Goal: Communication & Community: Answer question/provide support

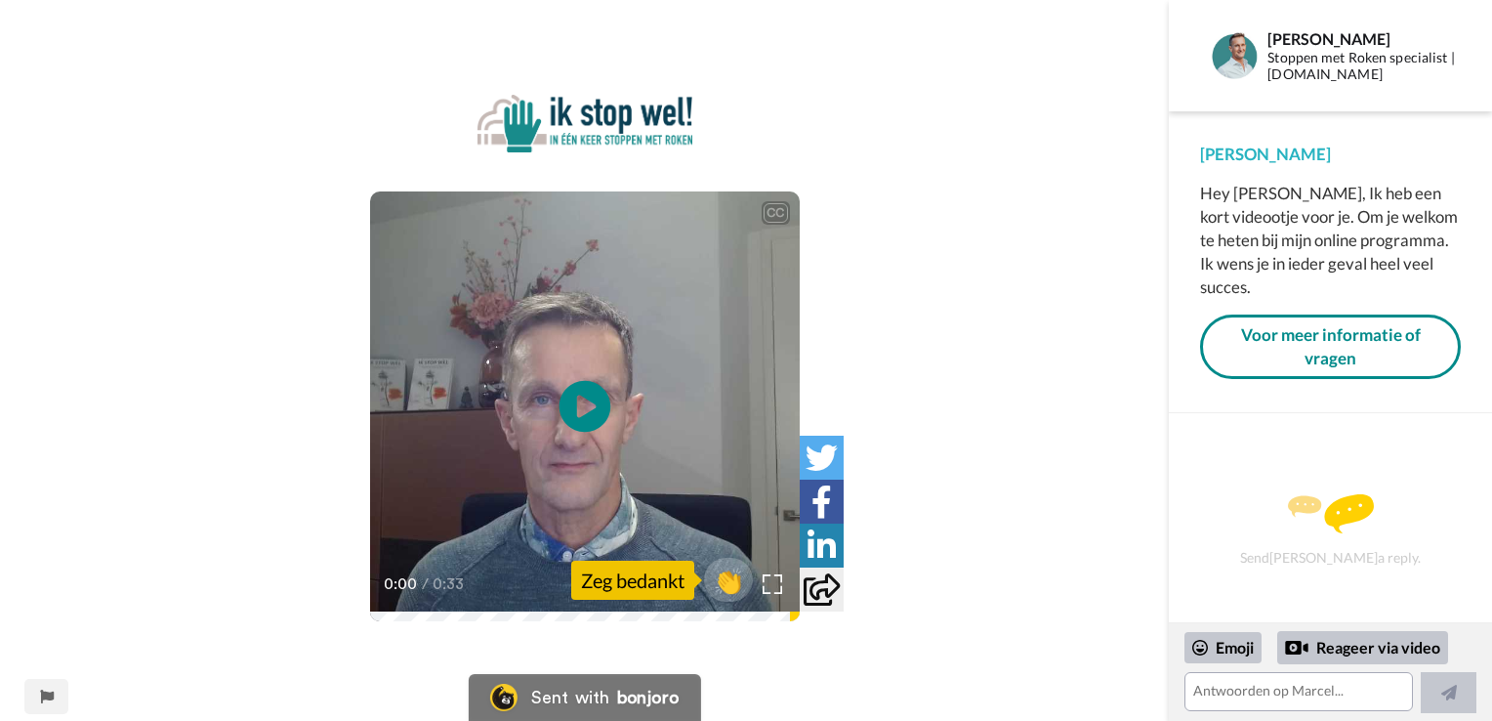
click at [586, 394] on icon at bounding box center [585, 407] width 52 height 52
click at [1263, 691] on textarea at bounding box center [1298, 691] width 228 height 39
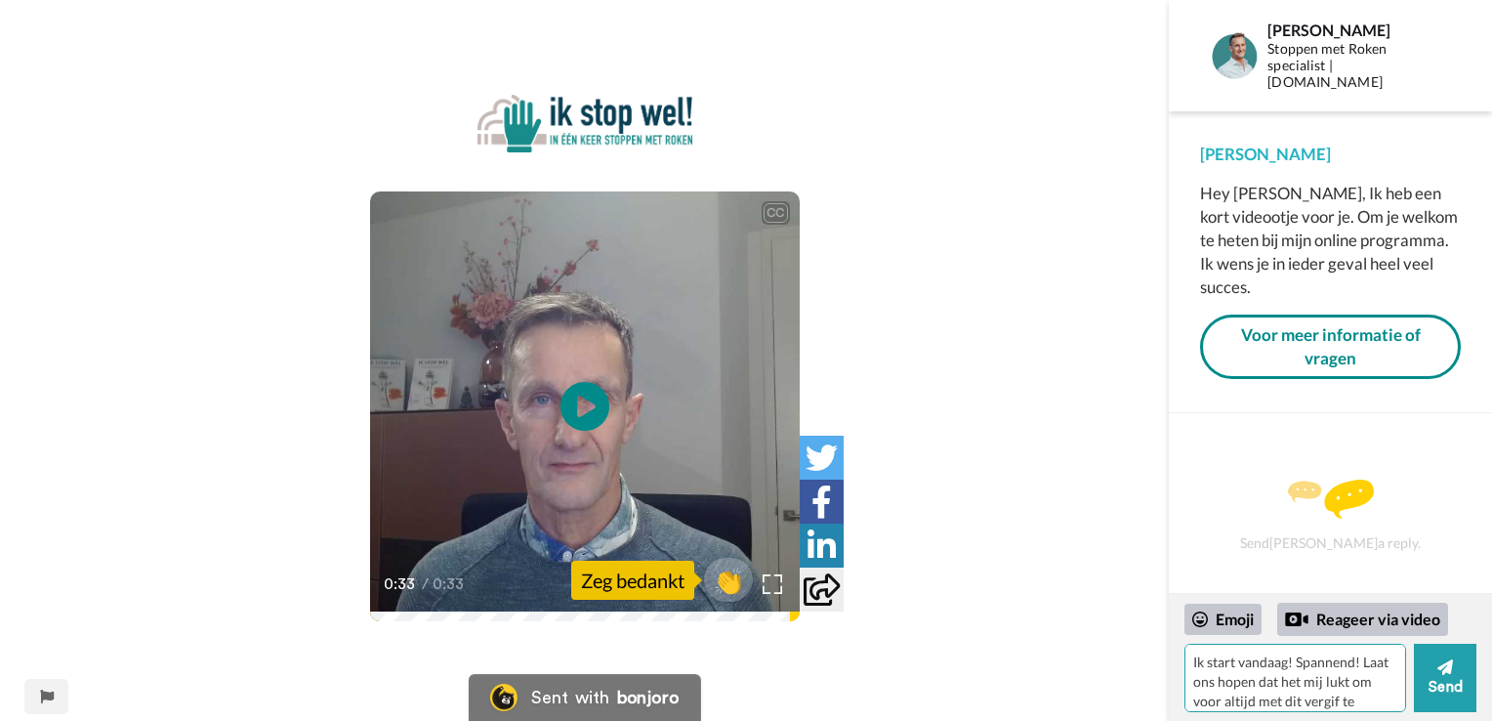
scroll to position [18, 0]
type textarea "Ik start vandaag! Spannend! Laat ons hopen dat het mij lukt om voor altijd met …"
click at [1448, 662] on icon at bounding box center [1445, 667] width 16 height 16
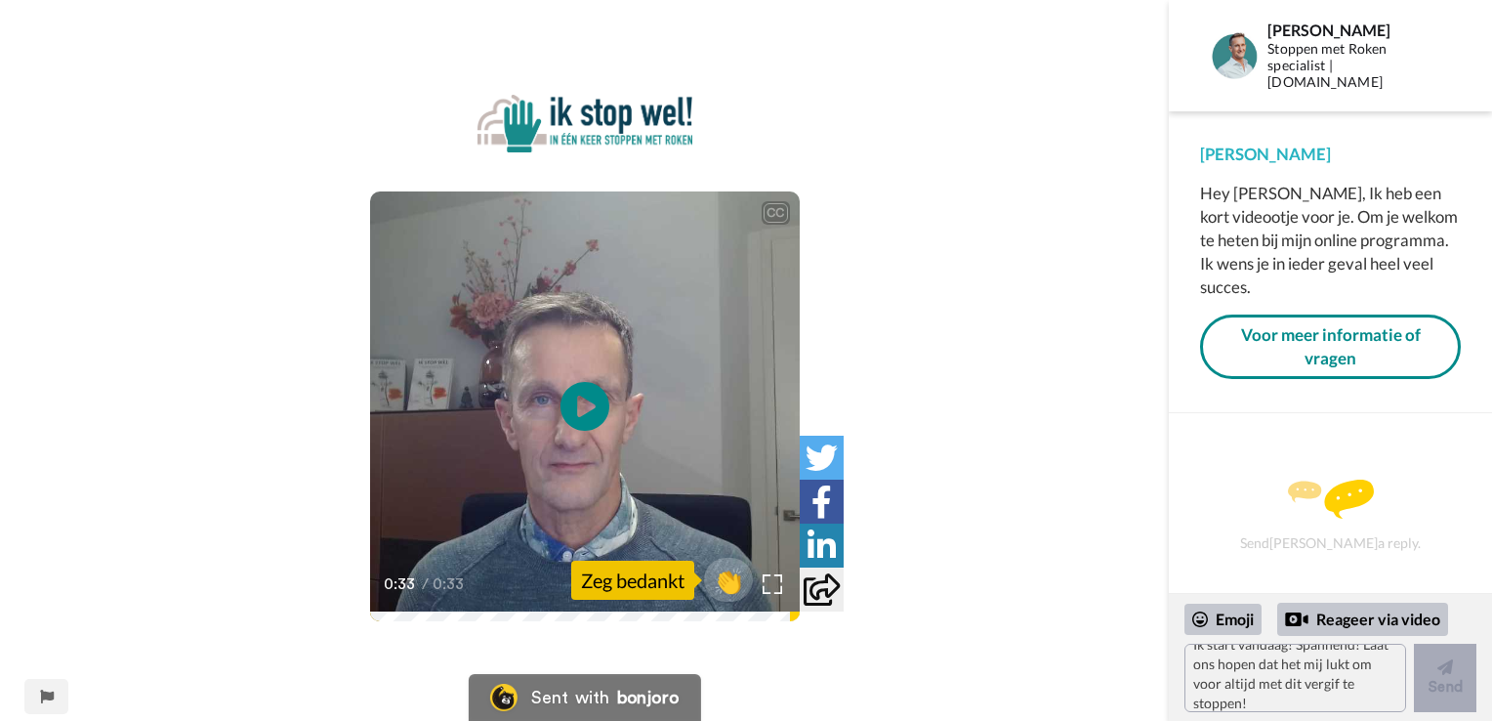
scroll to position [0, 0]
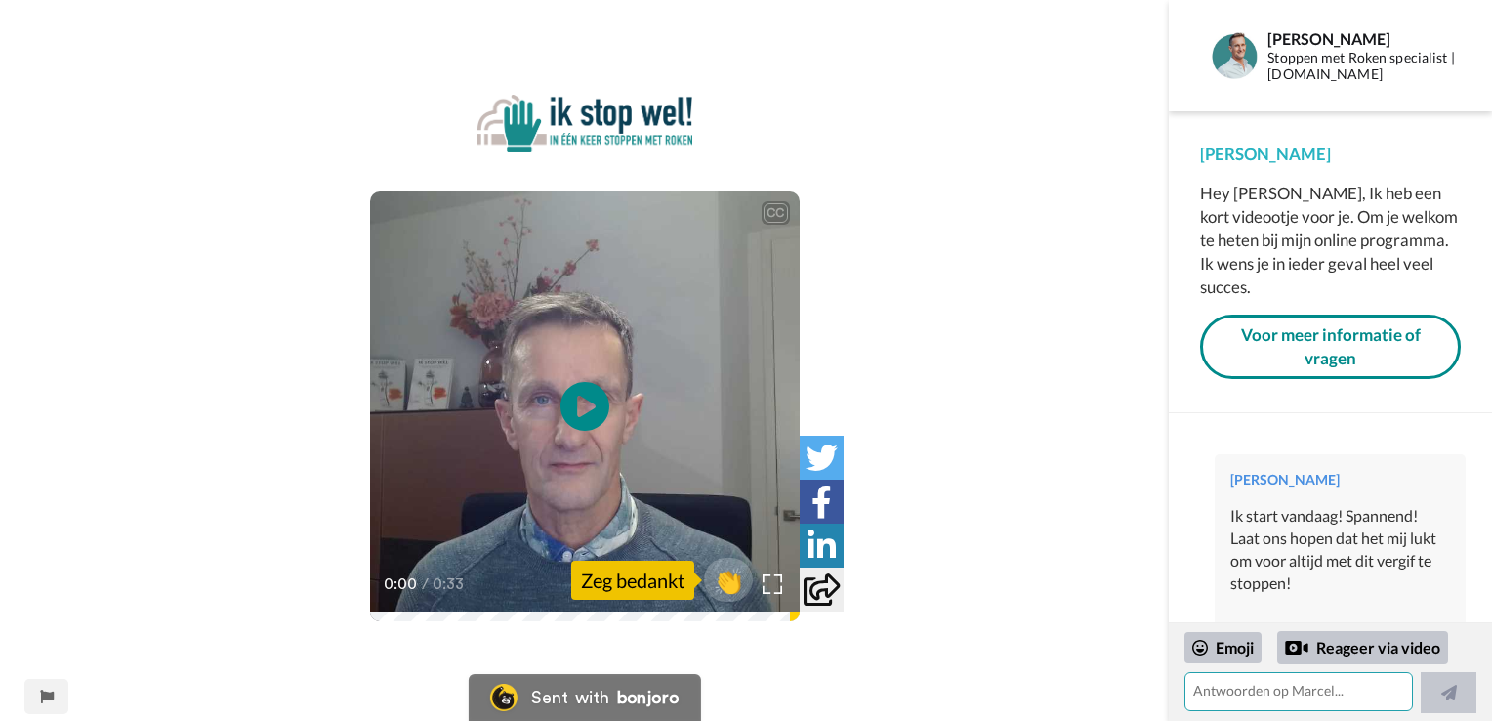
click at [1258, 705] on textarea at bounding box center [1298, 691] width 228 height 39
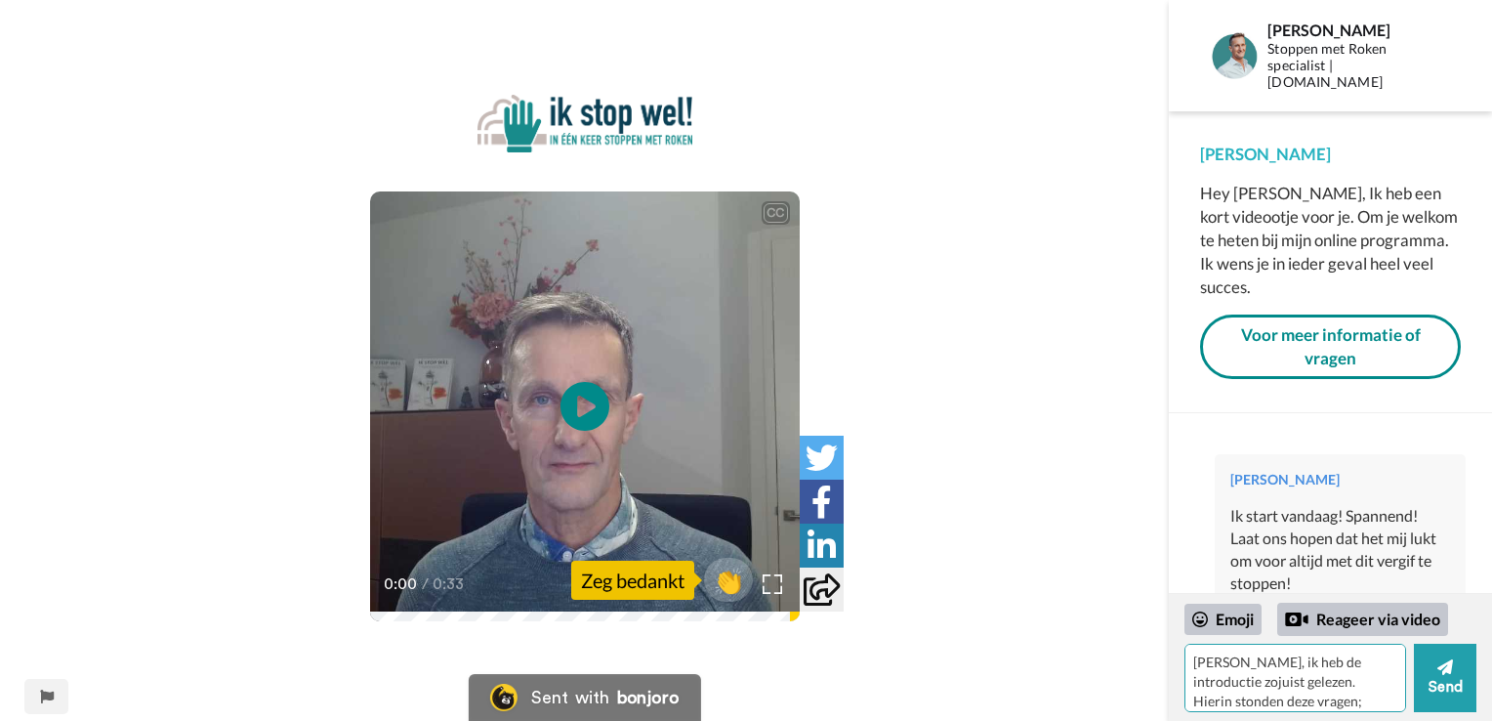
paste textarea "In mijn programma werk ik op onbewust niveau onder andere door emotie in te zet…"
click at [1368, 696] on textarea "[PERSON_NAME], ik heb de introductie zojuist gelezen. Hierin stonden deze vrage…" at bounding box center [1295, 677] width 222 height 68
type textarea "[PERSON_NAME], ik heb de introductie zojuist gelezen. Hierin stonden deze vrage…"
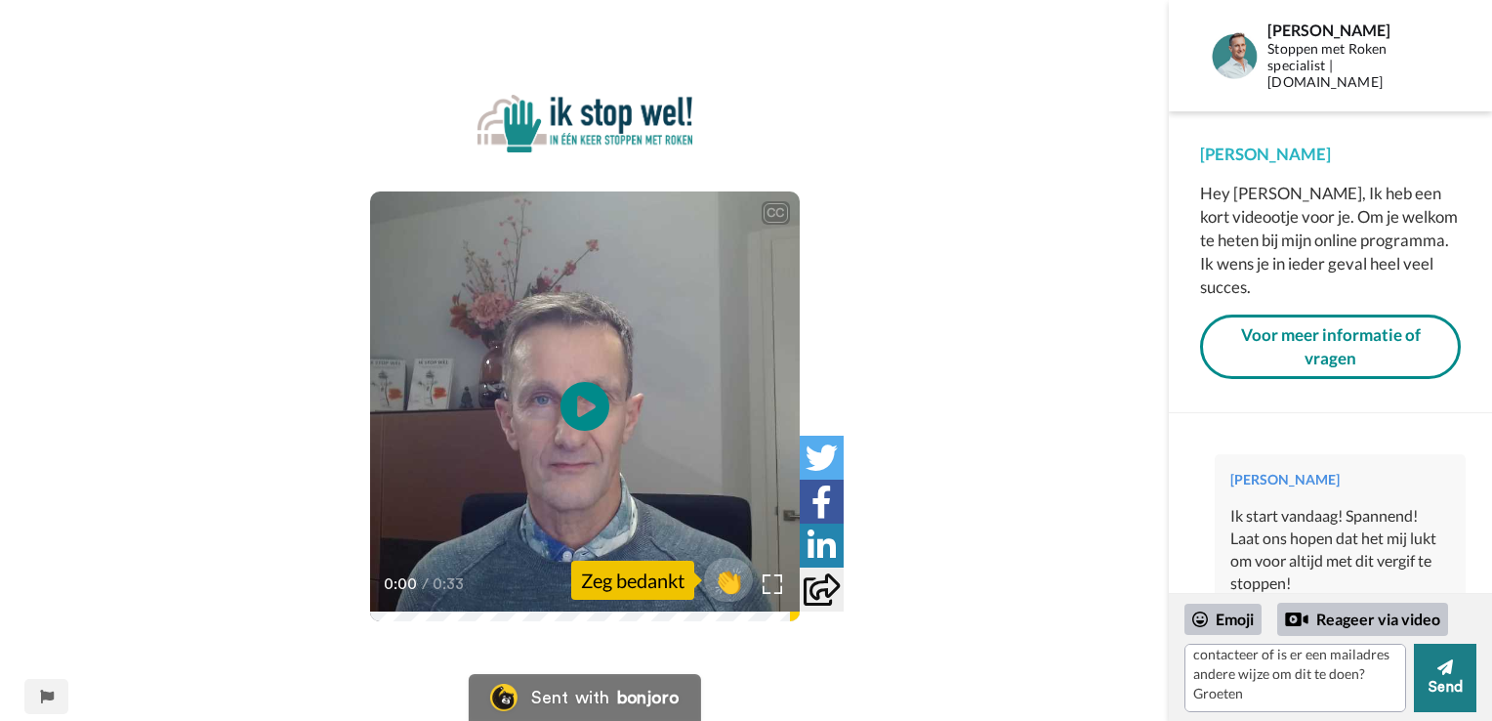
click at [1442, 685] on button "Send" at bounding box center [1445, 677] width 62 height 68
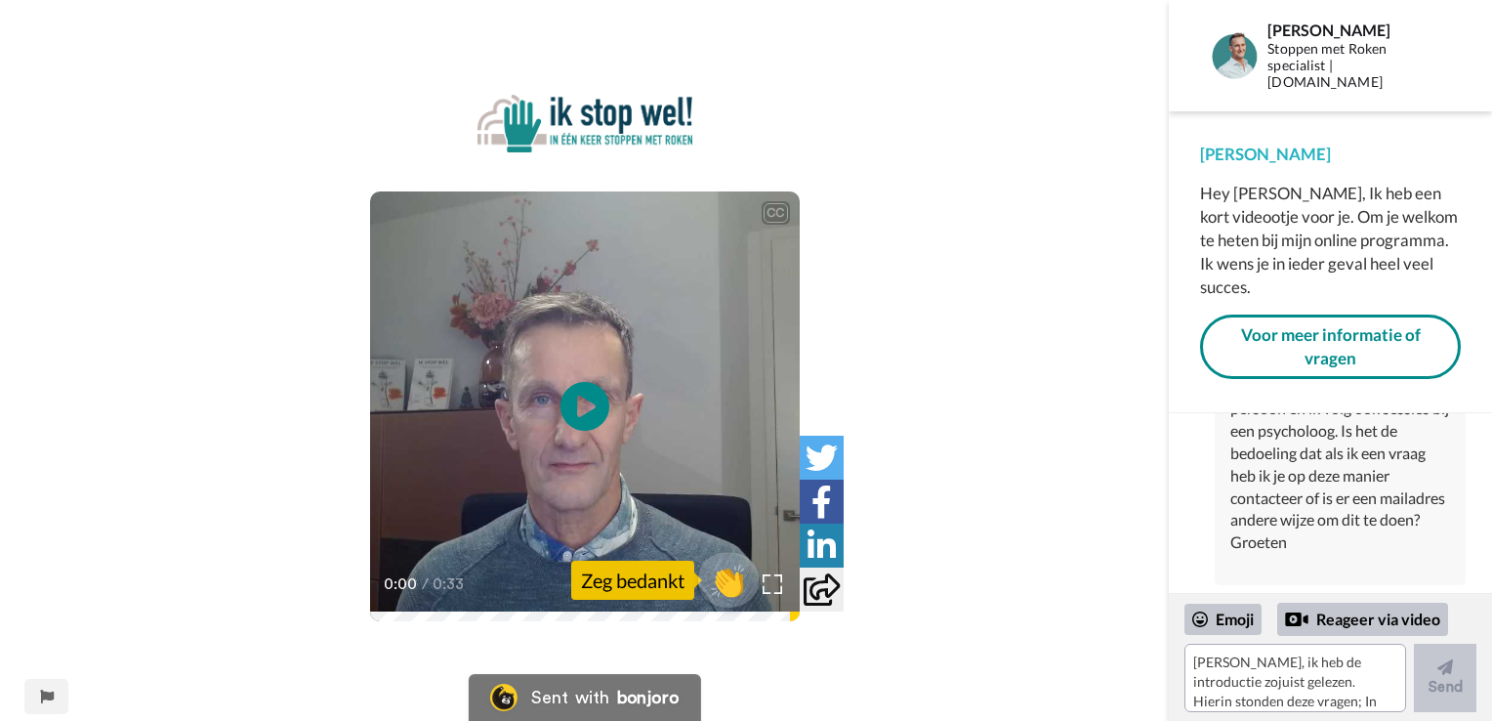
scroll to position [562, 0]
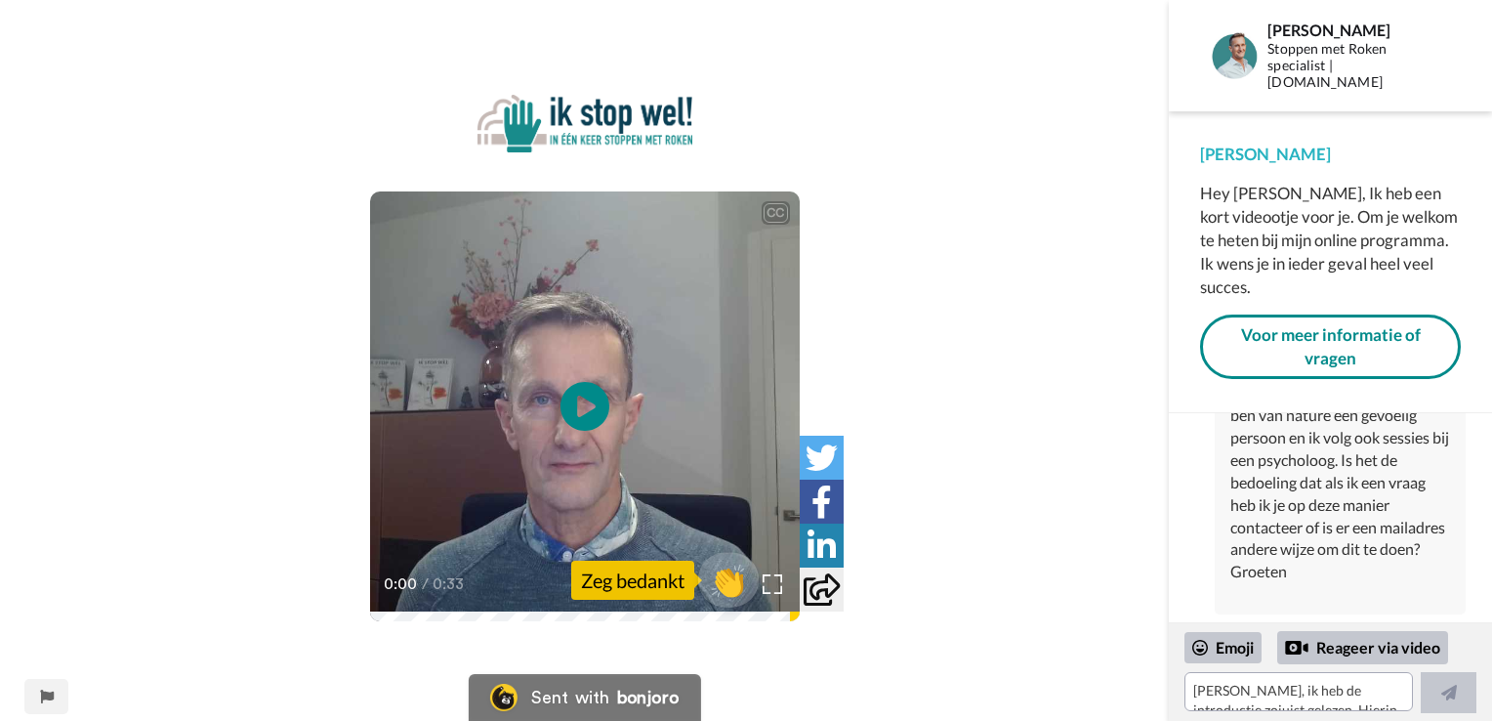
click at [718, 593] on span "👏" at bounding box center [728, 579] width 62 height 39
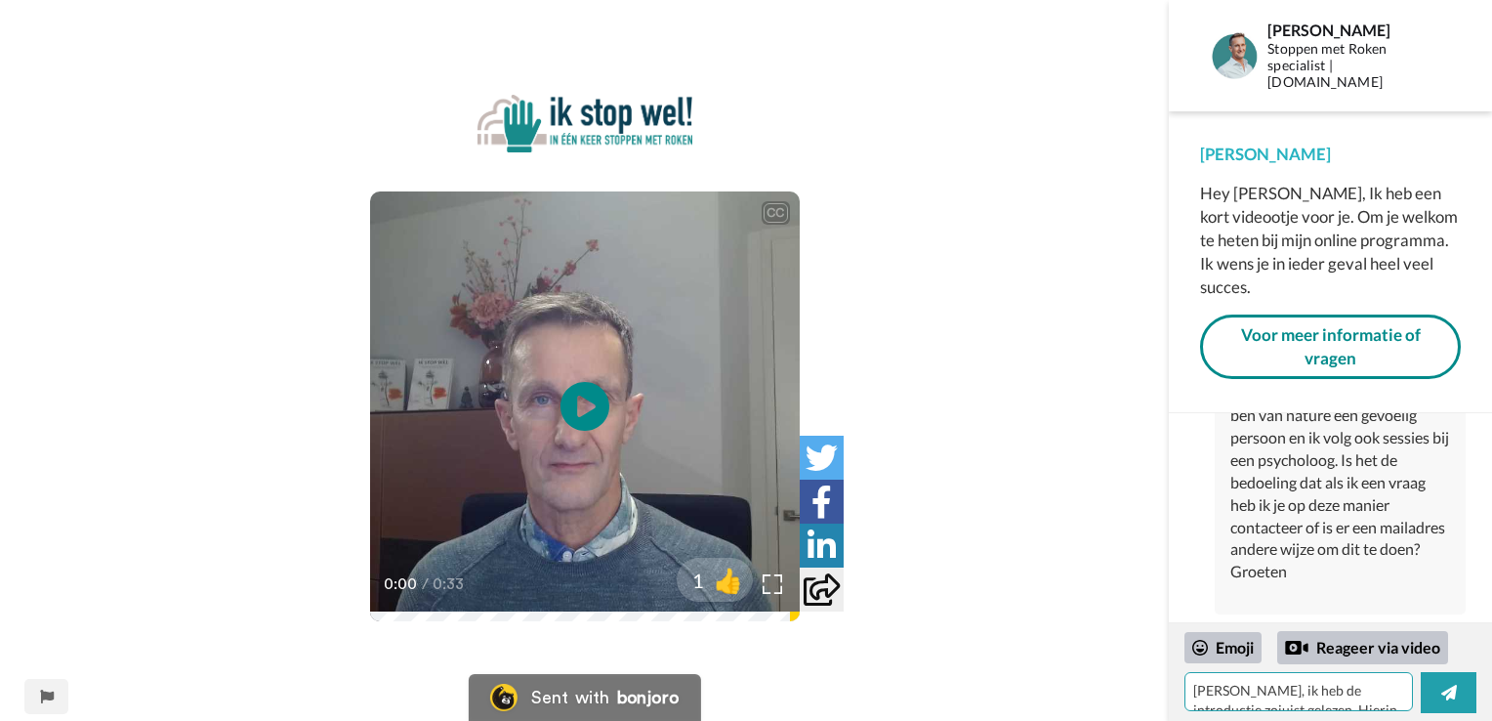
click at [1330, 705] on textarea "👏" at bounding box center [1298, 691] width 228 height 39
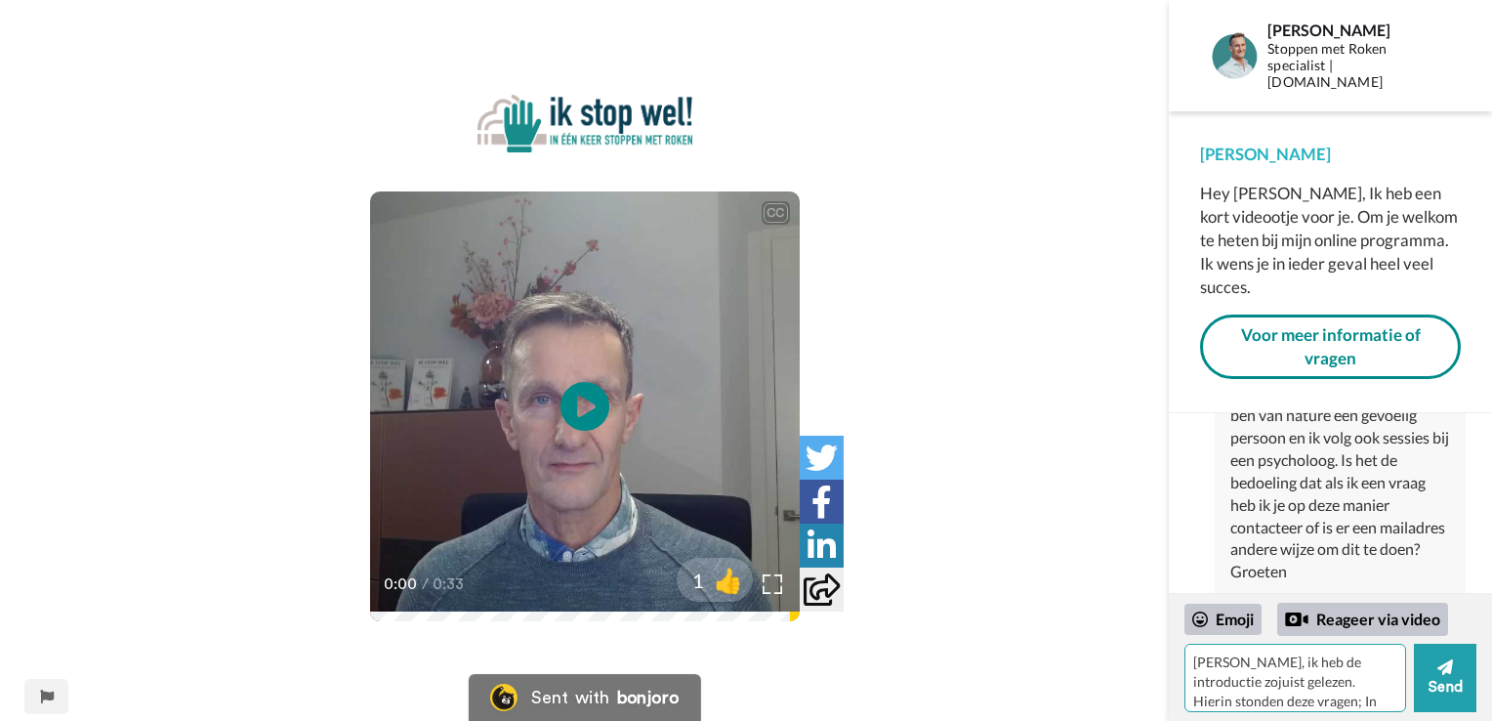
type textarea "👏"
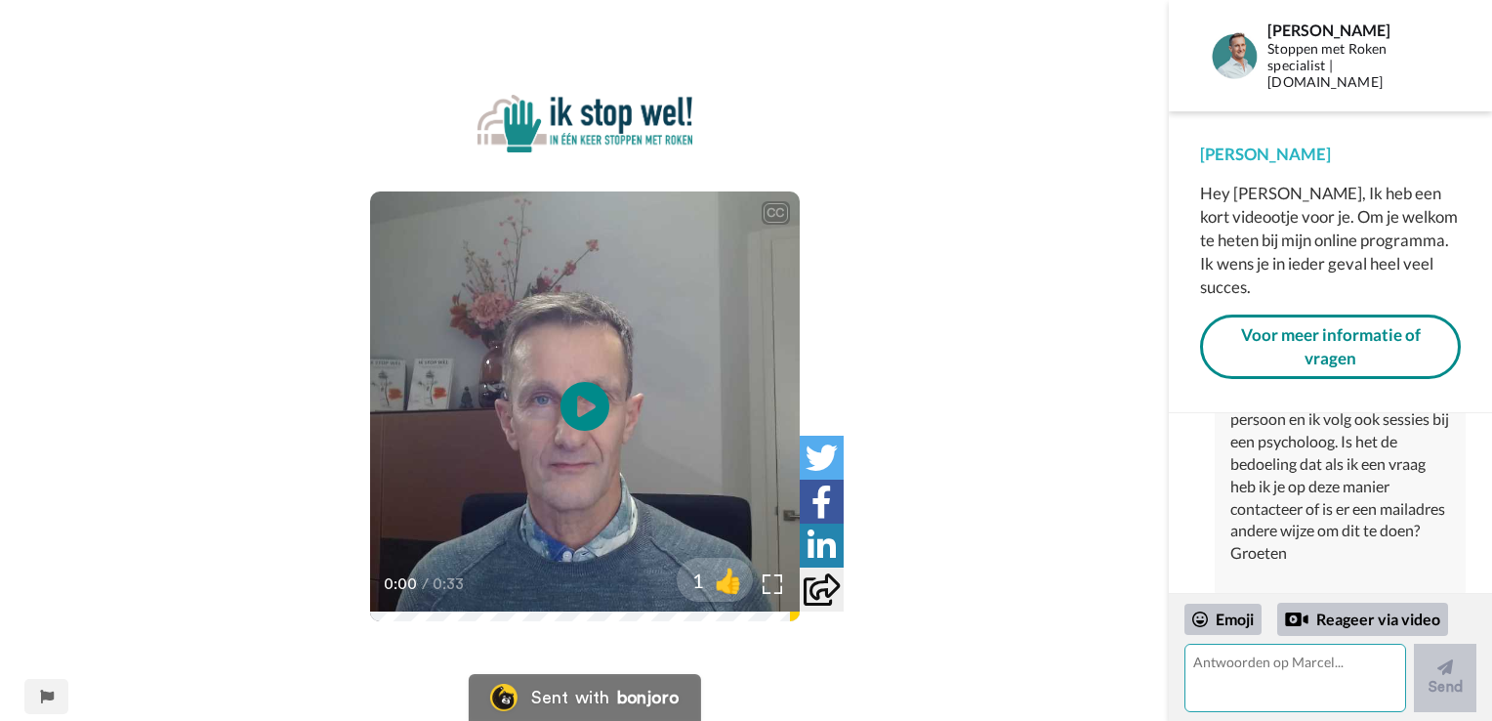
scroll to position [592, 0]
